Goal: Task Accomplishment & Management: Complete application form

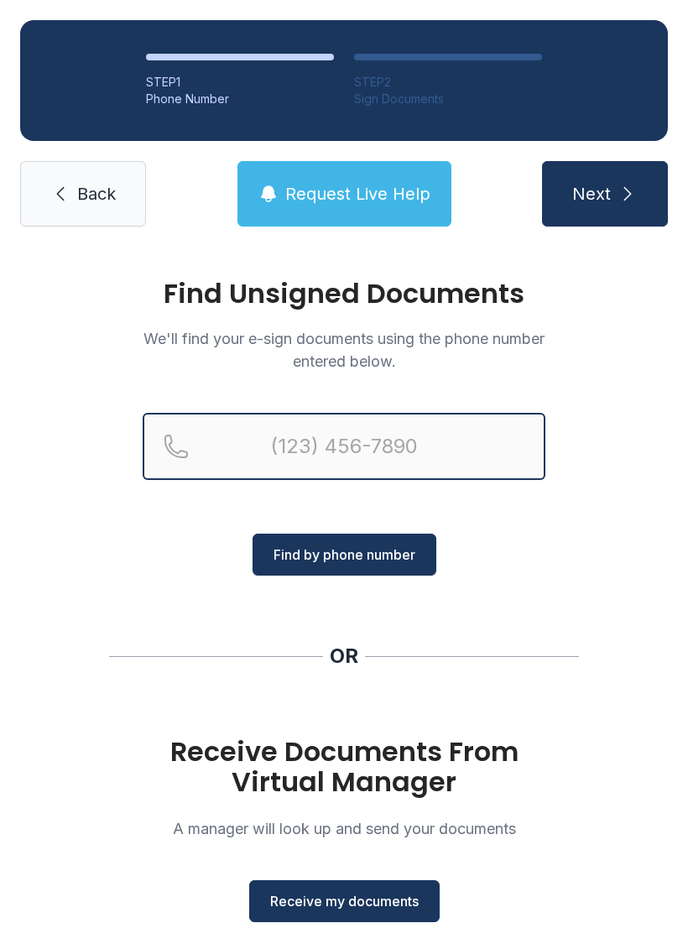
click at [291, 449] on input "Reservation phone number" at bounding box center [344, 446] width 403 height 67
type input "("
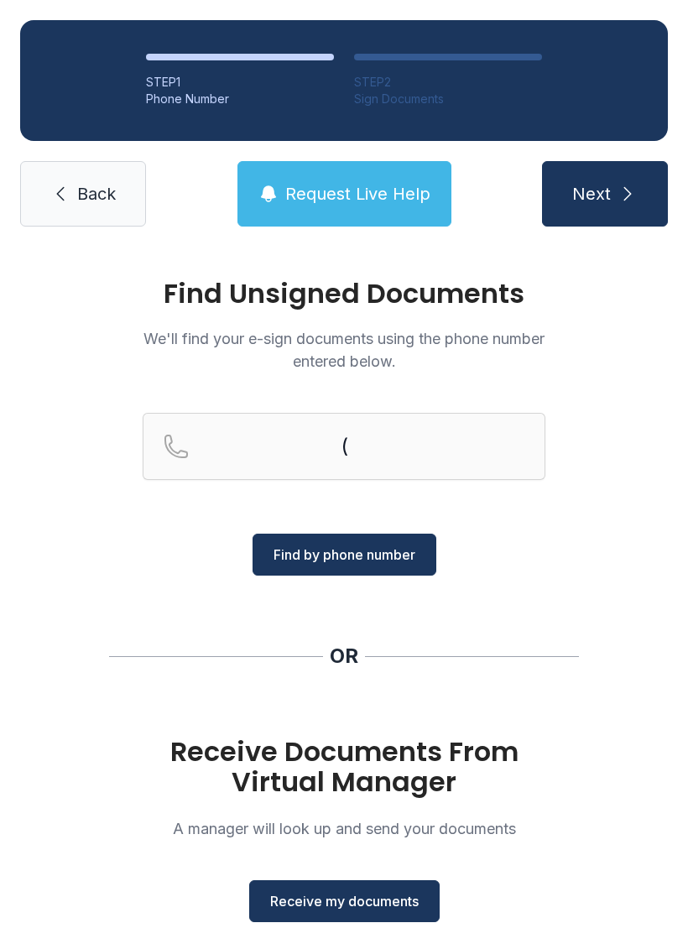
click at [57, 203] on icon at bounding box center [60, 194] width 20 height 20
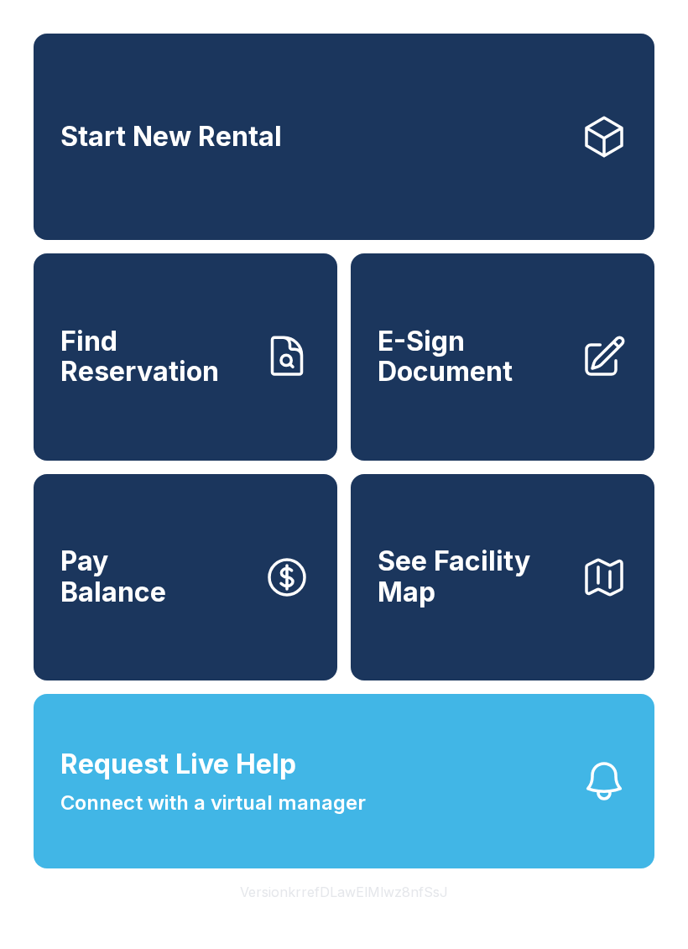
click at [520, 387] on span "E-Sign Document" at bounding box center [472, 356] width 190 height 61
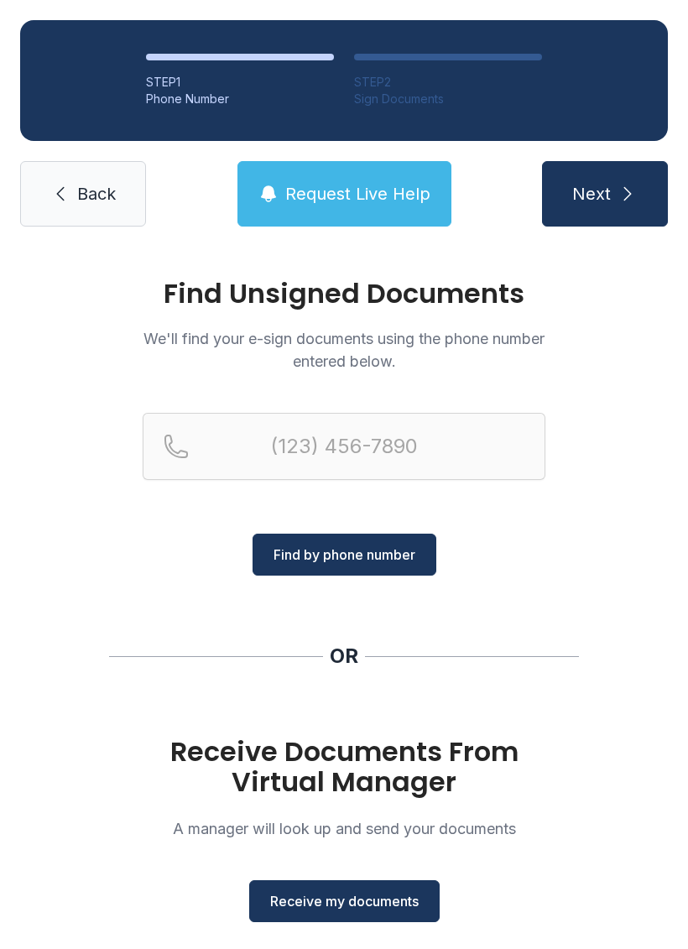
click at [367, 897] on span "Receive my documents" at bounding box center [344, 901] width 148 height 20
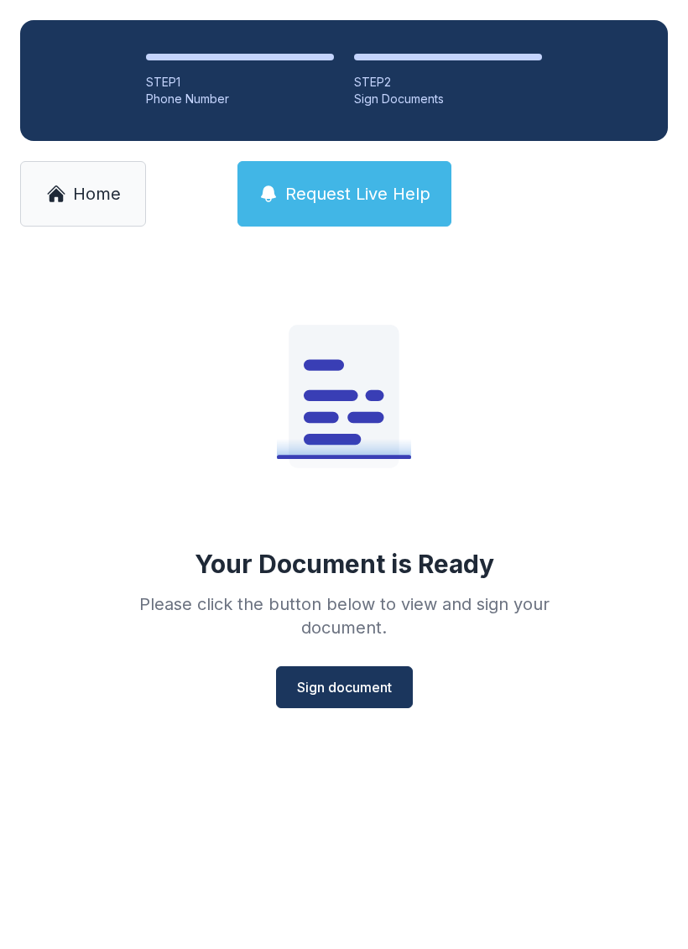
click at [342, 698] on button "Sign document" at bounding box center [344, 687] width 137 height 42
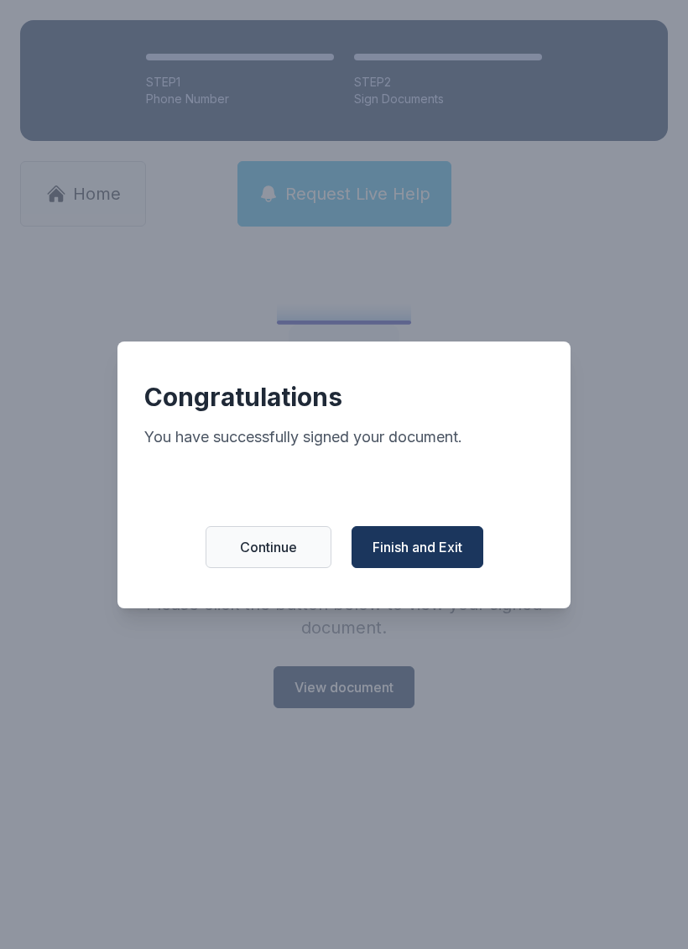
click at [434, 557] on span "Finish and Exit" at bounding box center [417, 547] width 90 height 20
